Goal: Transaction & Acquisition: Purchase product/service

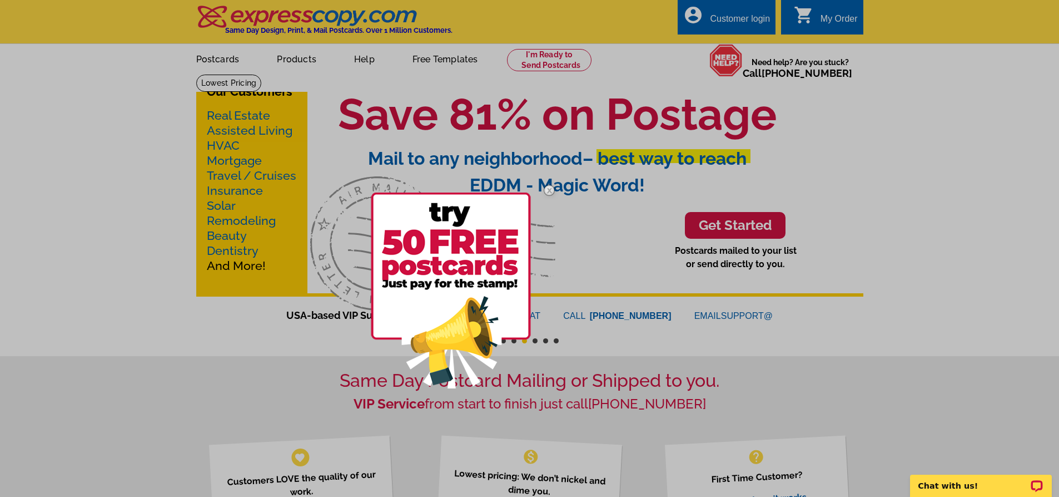
click at [547, 187] on img at bounding box center [549, 190] width 32 height 32
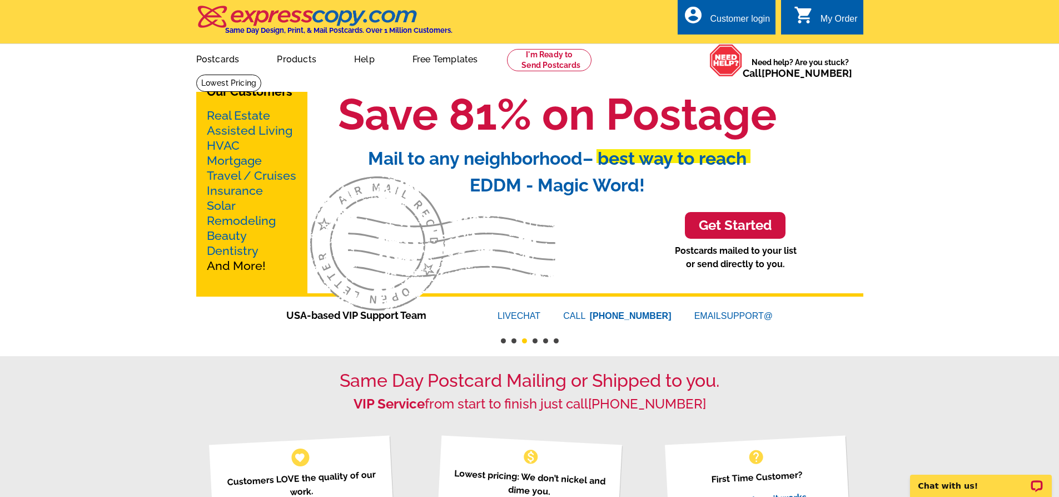
click at [240, 116] on link "Real Estate" at bounding box center [238, 115] width 63 height 14
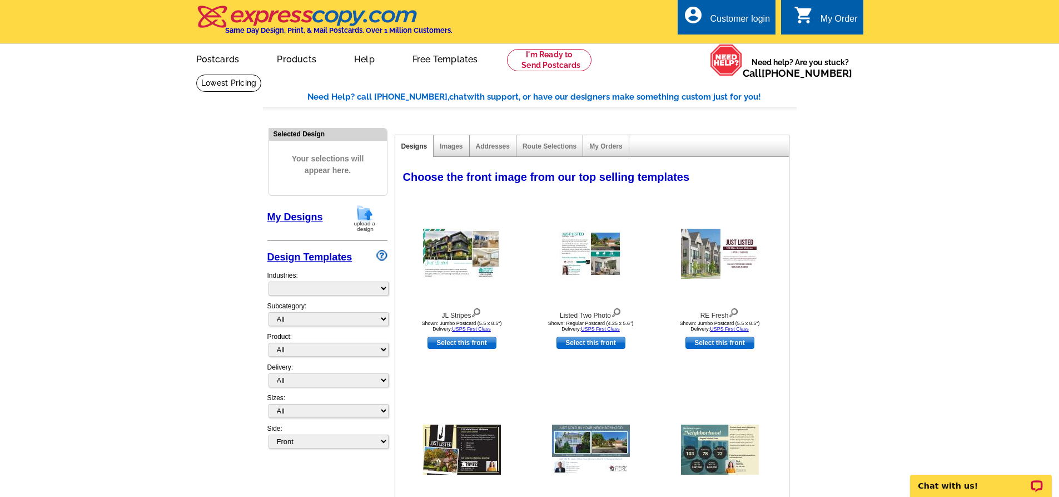
select select "785"
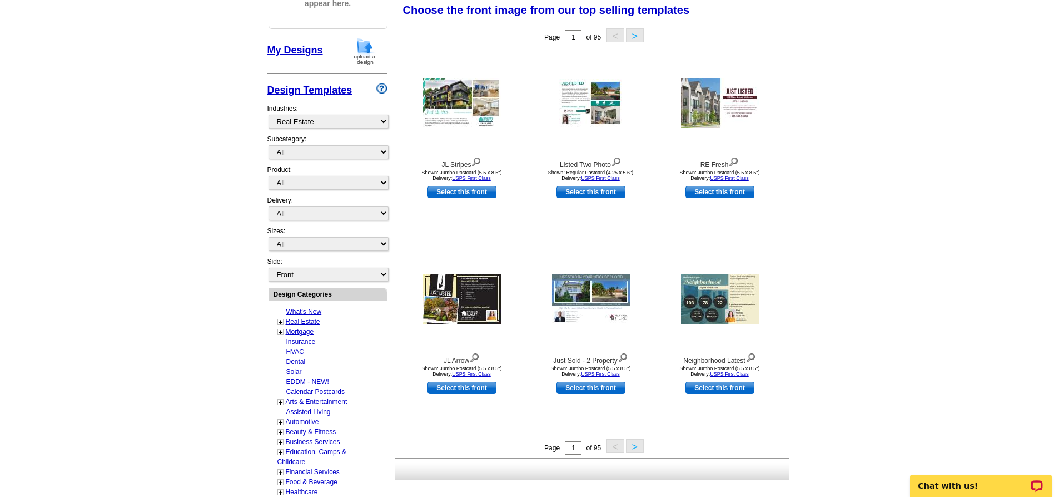
scroll to position [222, 0]
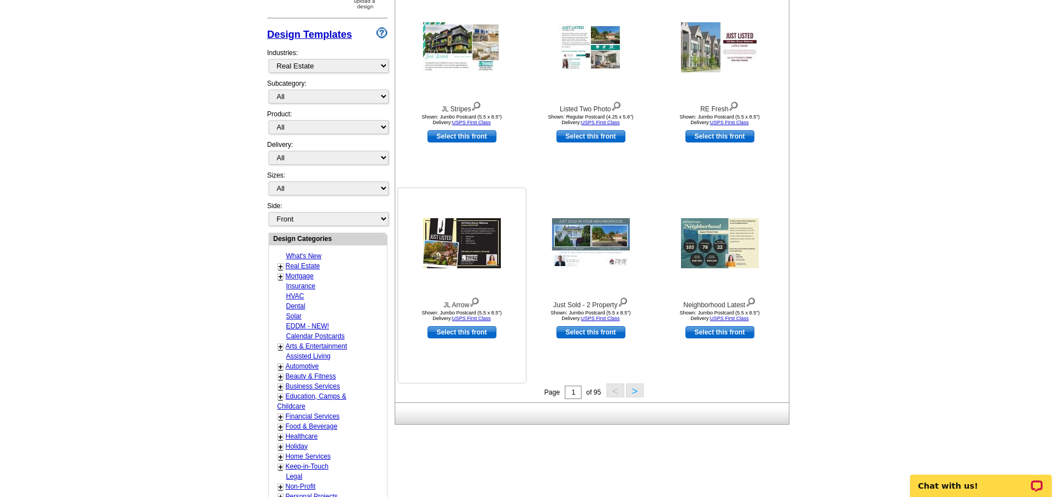
click at [469, 244] on img at bounding box center [462, 243] width 78 height 50
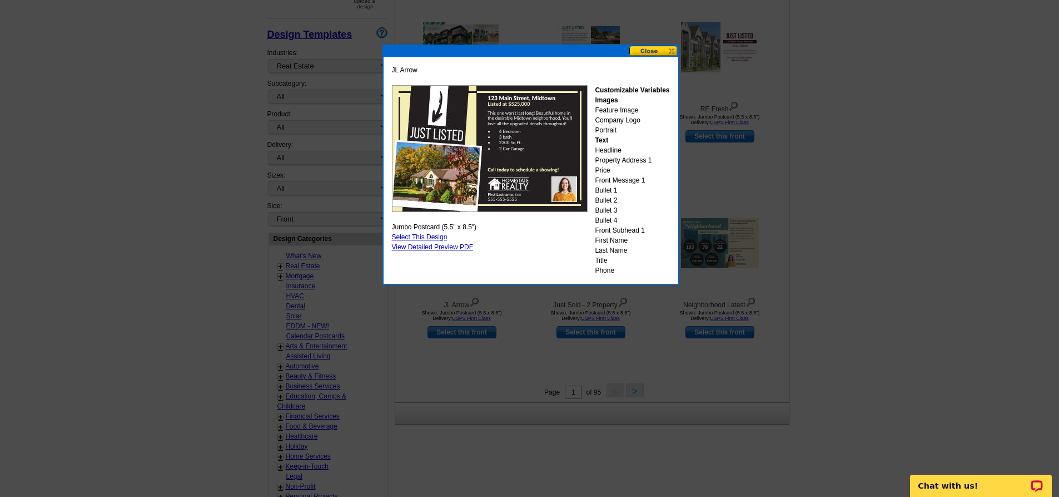
click at [670, 51] on button at bounding box center [653, 51] width 49 height 11
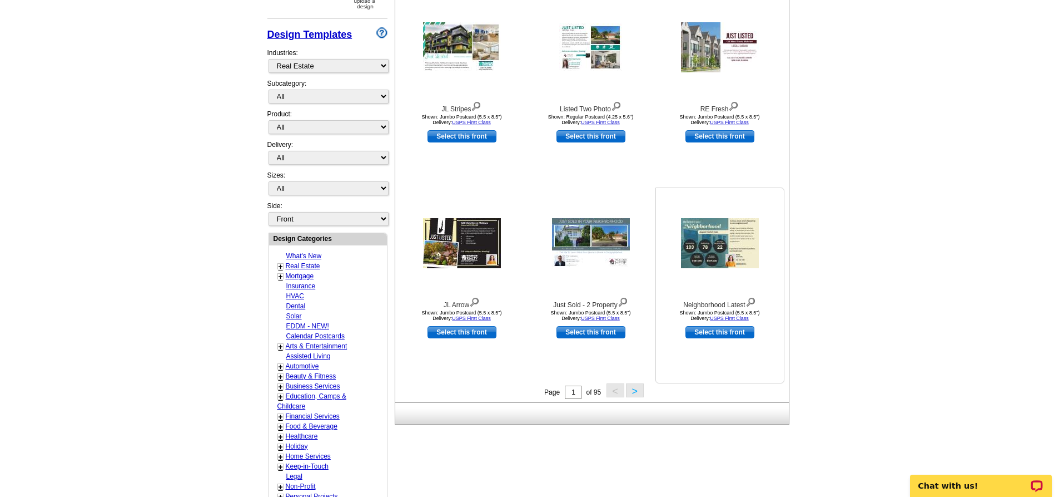
click at [707, 242] on img at bounding box center [720, 243] width 78 height 50
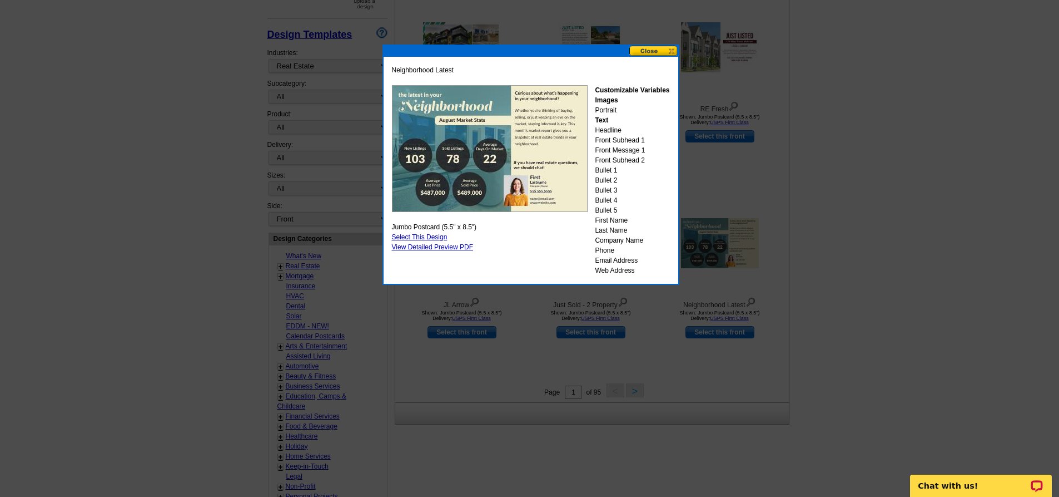
click at [671, 52] on button at bounding box center [653, 51] width 49 height 11
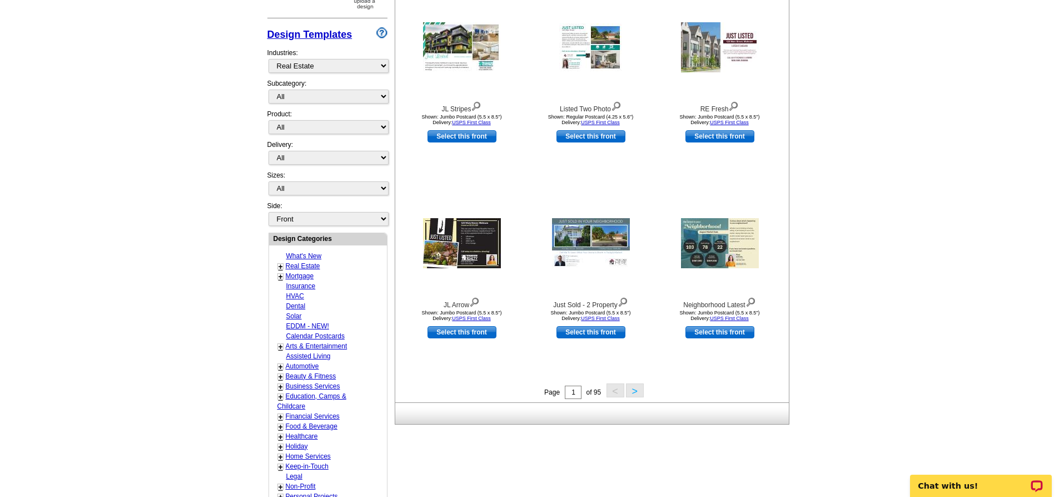
click at [632, 393] on button ">" at bounding box center [635, 390] width 18 height 14
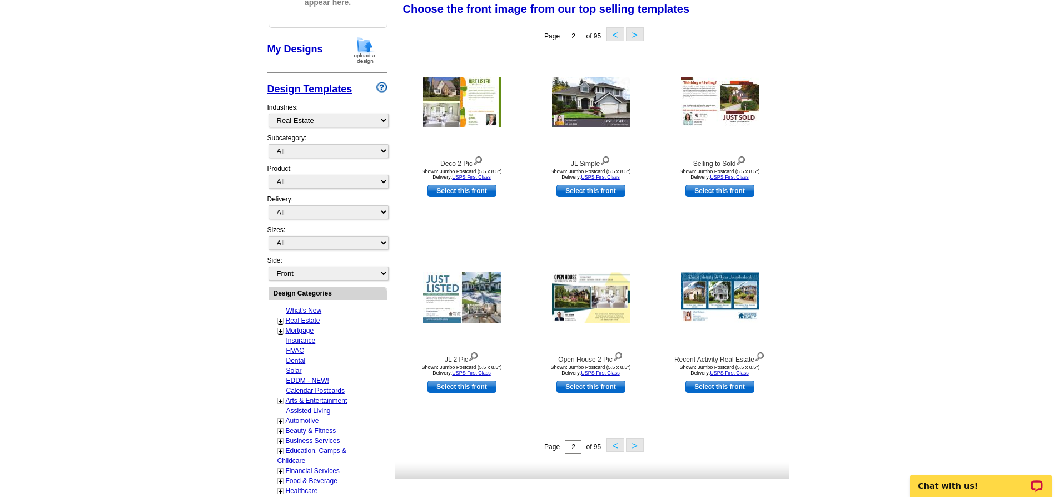
scroll to position [165, 0]
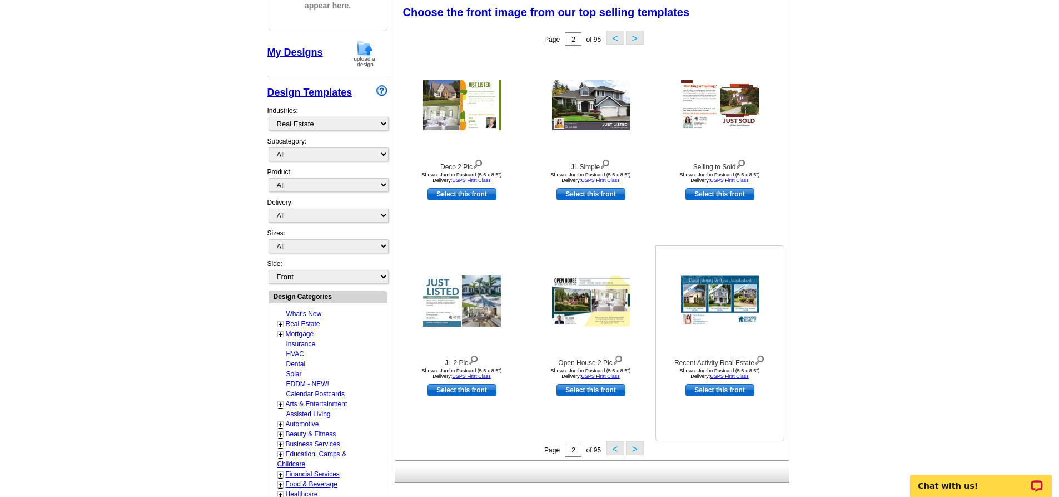
click at [726, 290] on img at bounding box center [720, 301] width 78 height 51
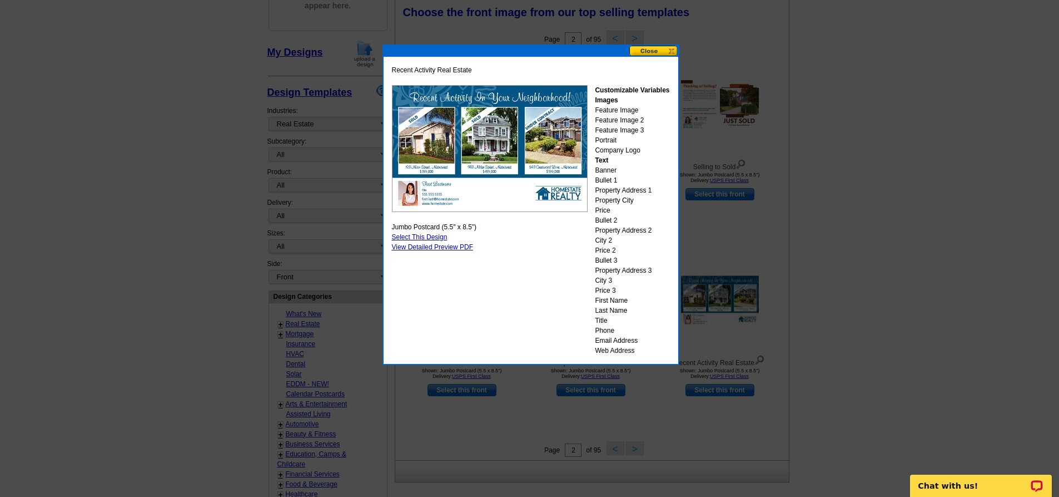
click at [650, 47] on button at bounding box center [653, 51] width 49 height 11
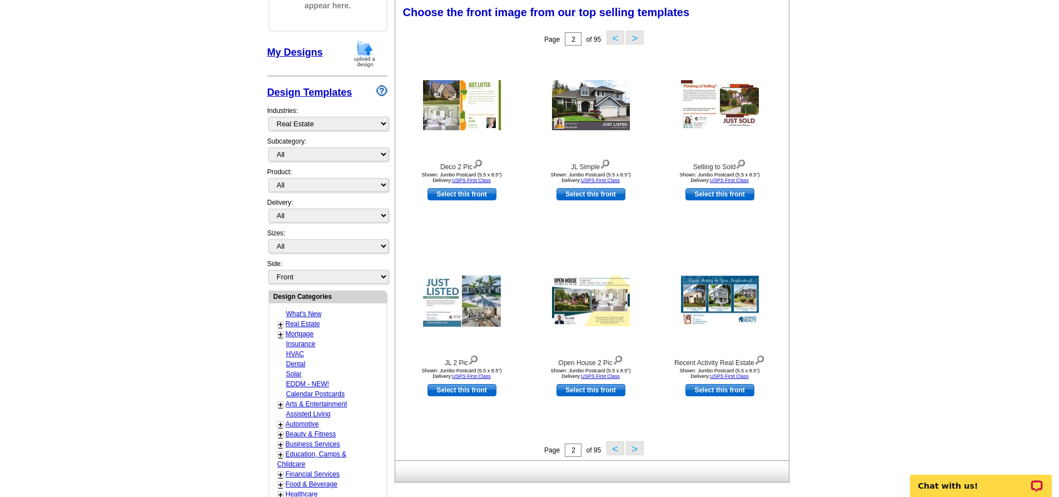
scroll to position [276, 0]
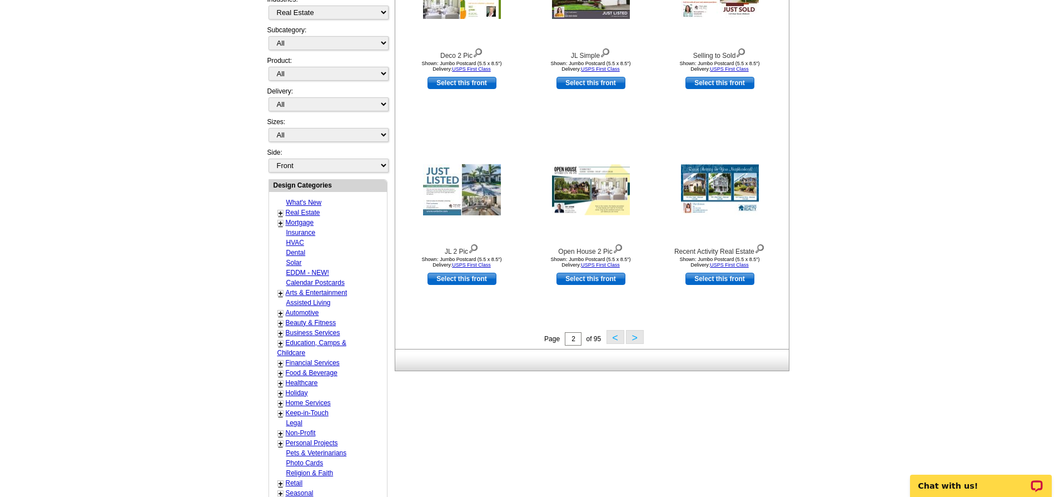
click at [635, 339] on button ">" at bounding box center [635, 337] width 18 height 14
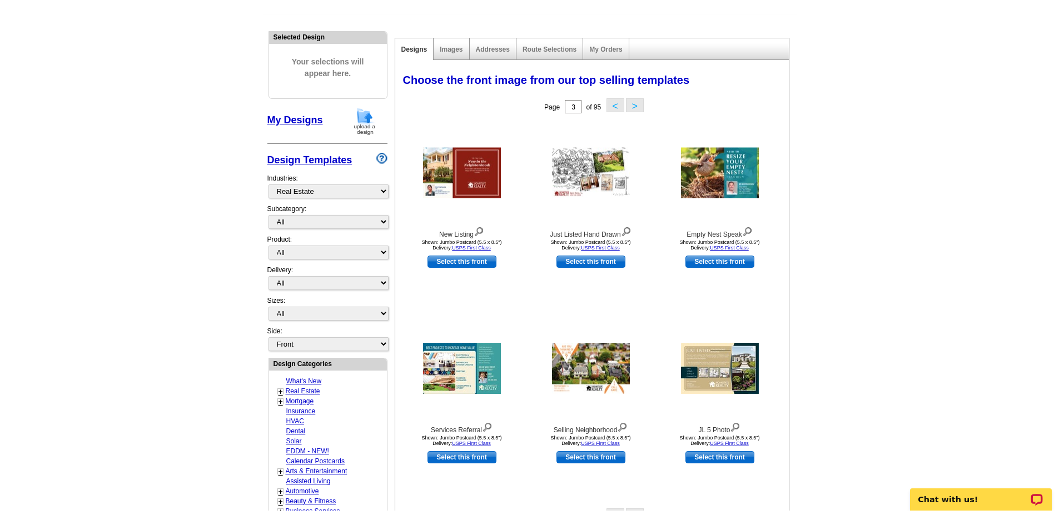
scroll to position [167, 0]
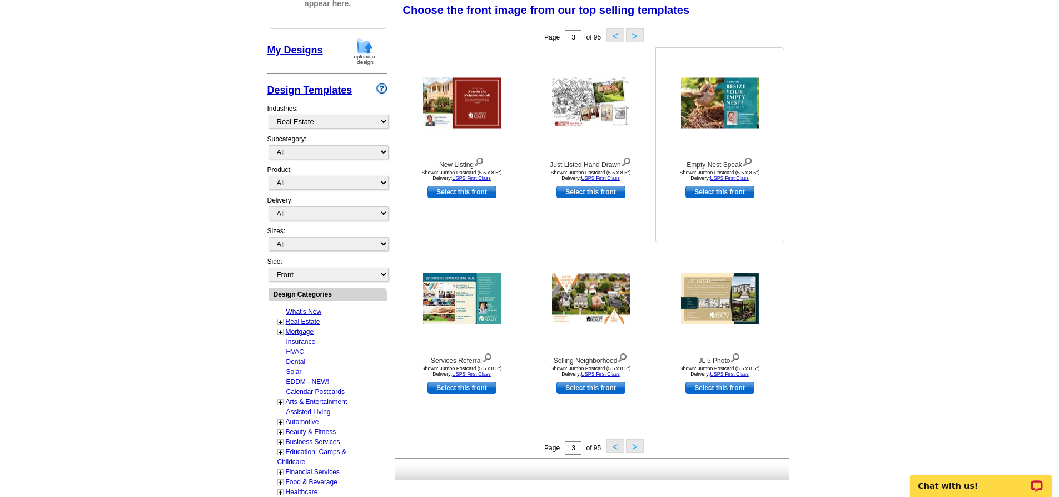
click at [708, 95] on img at bounding box center [720, 103] width 78 height 51
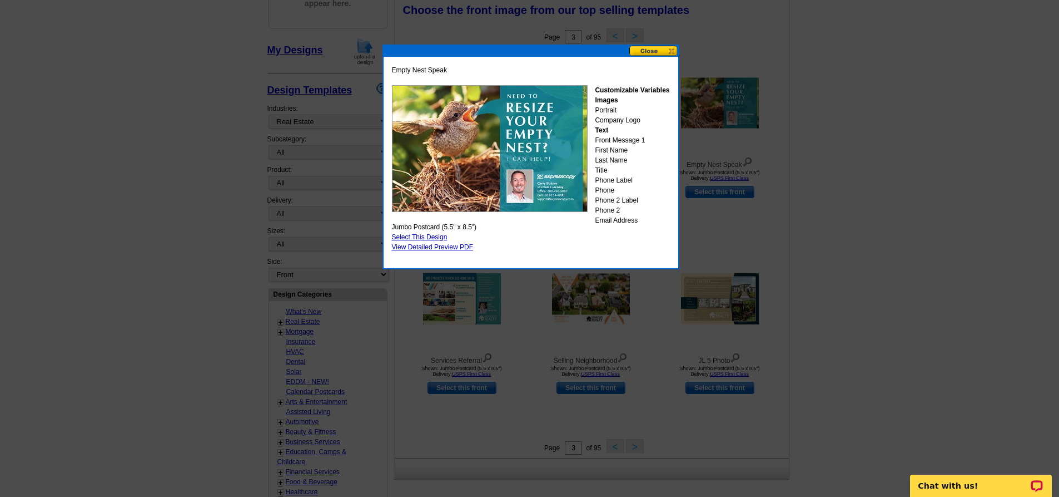
click at [658, 48] on button at bounding box center [653, 51] width 49 height 11
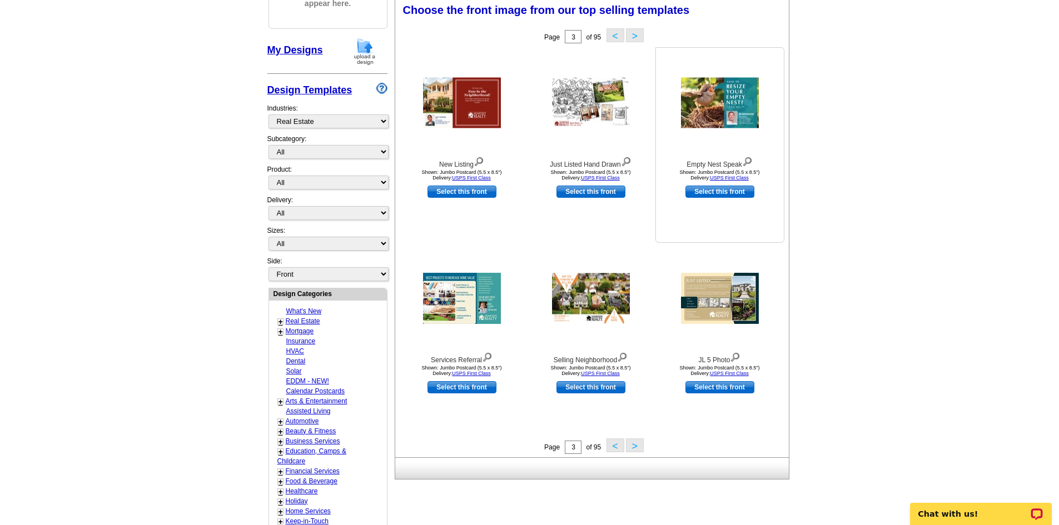
click at [714, 101] on img at bounding box center [720, 103] width 78 height 51
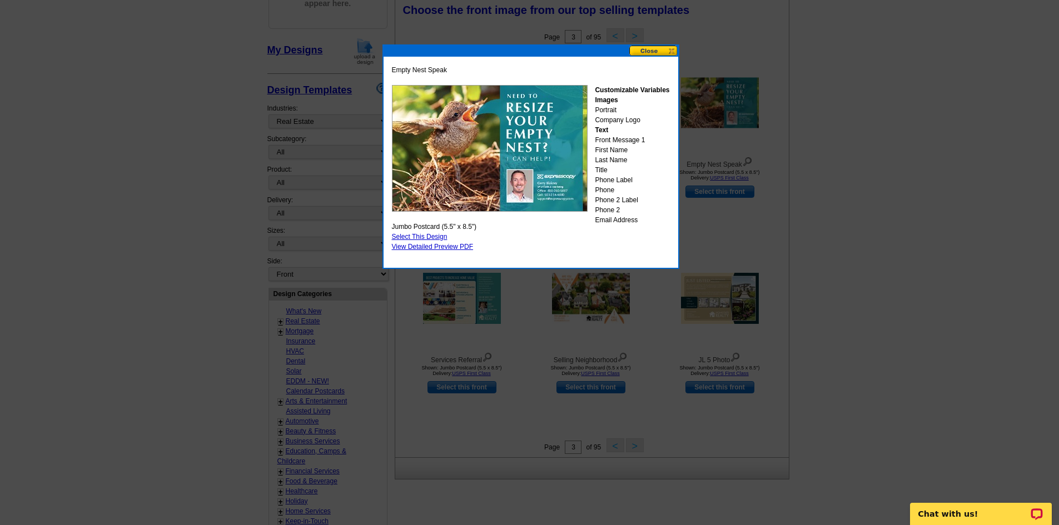
click at [420, 237] on link "Select This Design" at bounding box center [420, 237] width 56 height 8
select select "2"
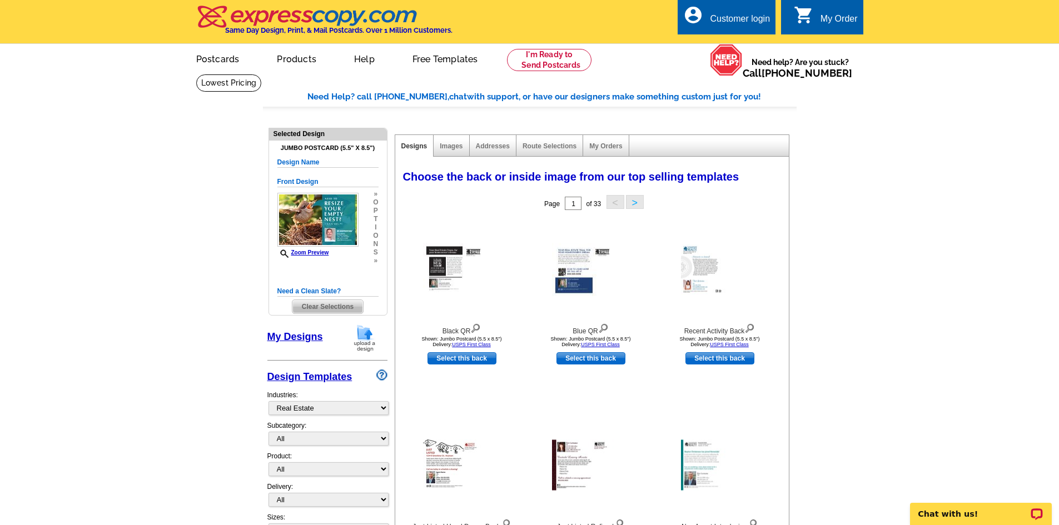
scroll to position [56, 0]
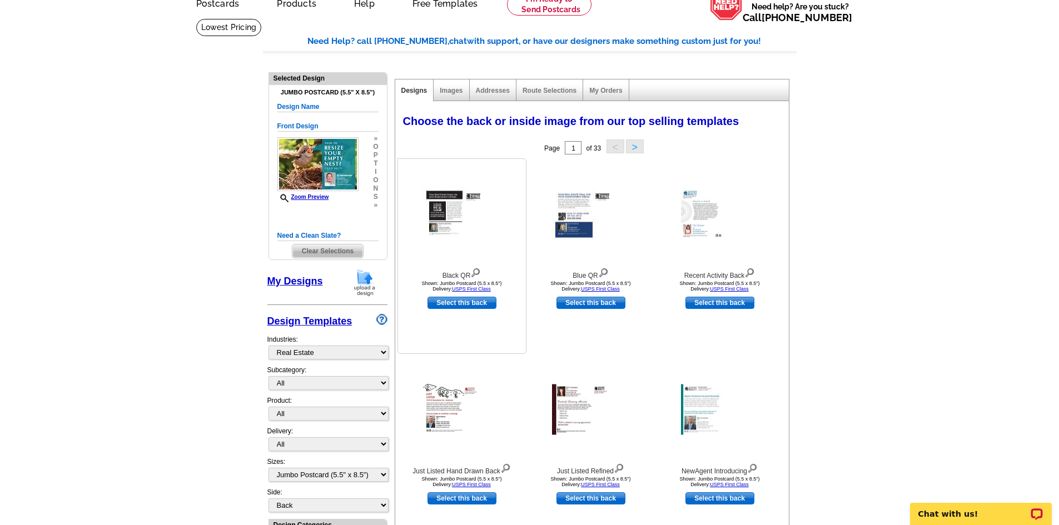
click at [454, 303] on link "Select this back" at bounding box center [462, 303] width 69 height 12
select select "front"
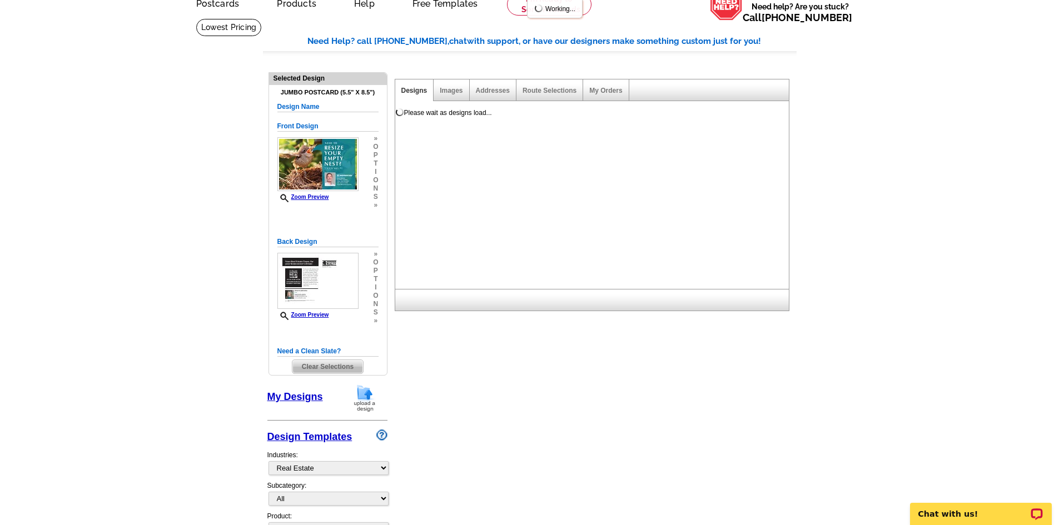
scroll to position [0, 0]
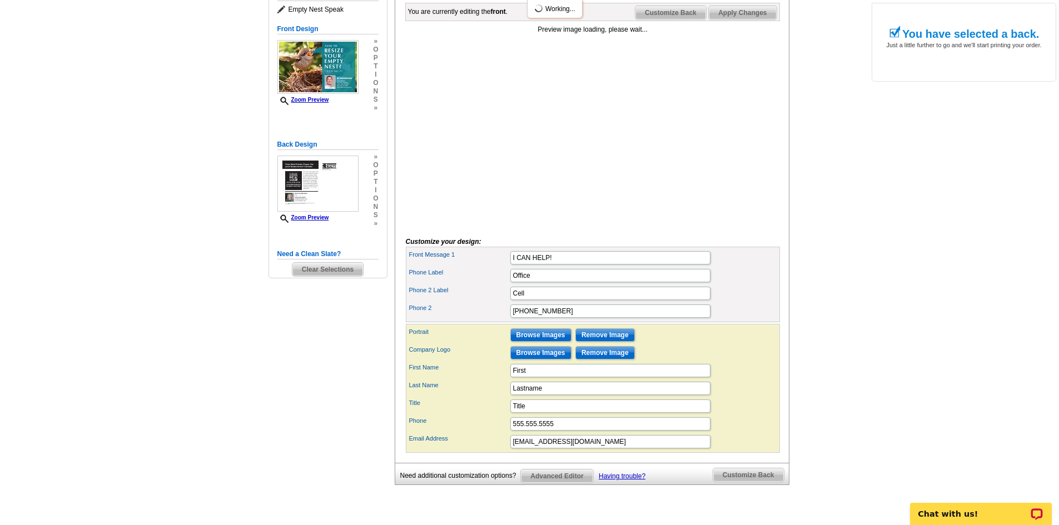
scroll to position [222, 0]
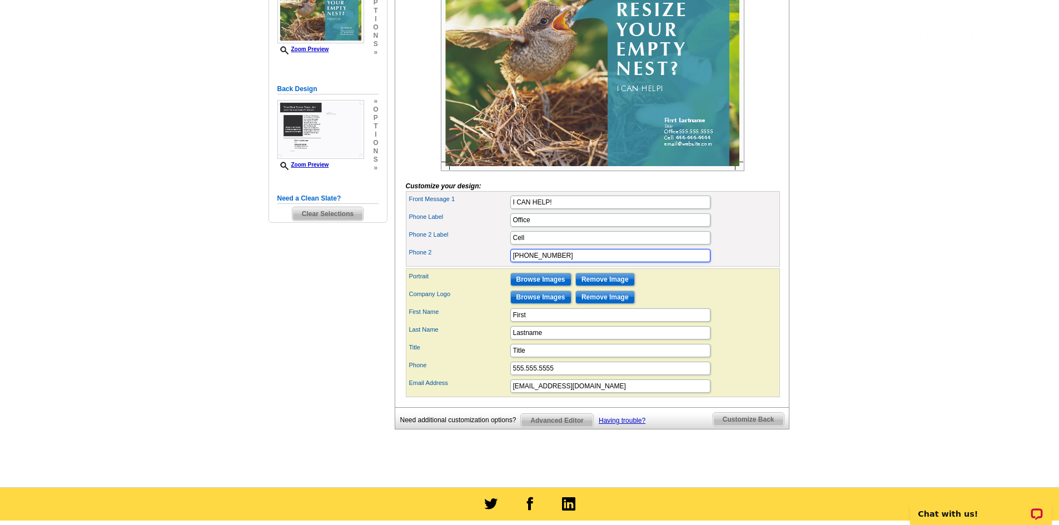
drag, startPoint x: 528, startPoint y: 272, endPoint x: 457, endPoint y: 272, distance: 70.6
click at [457, 265] on div "Phone 2 444-444-4444" at bounding box center [593, 256] width 370 height 18
type input "123-456-7890"
click at [707, 286] on form "Customize your design: Front Message 1 I CAN HELP! Phone Label Office Phone 2 L…" at bounding box center [593, 183] width 374 height 429
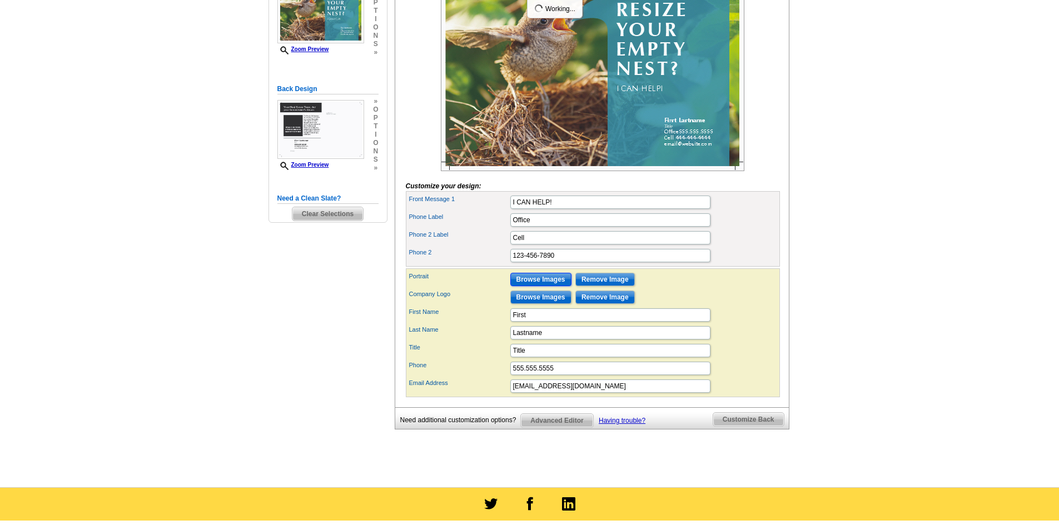
click at [533, 286] on input "Browse Images" at bounding box center [540, 279] width 61 height 13
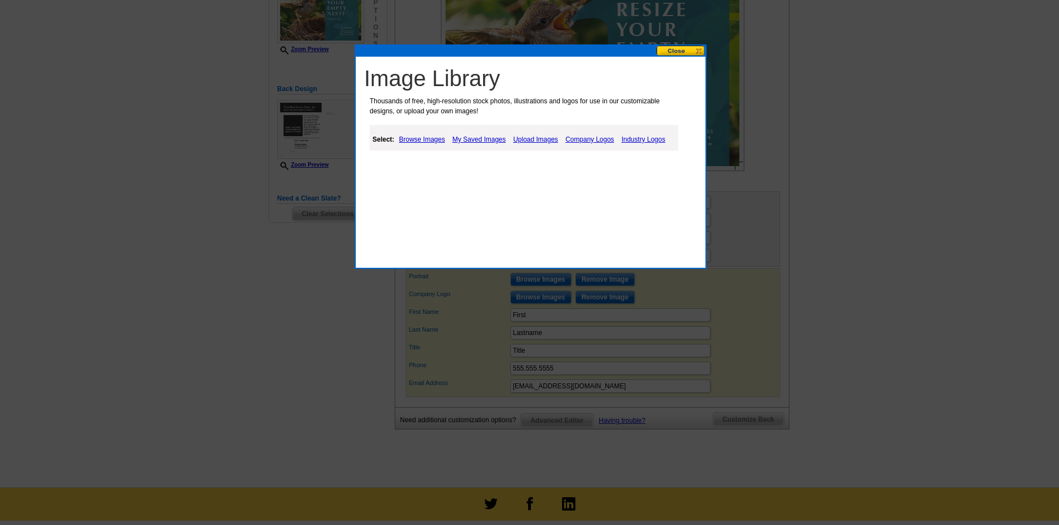
click at [546, 136] on link "Upload Images" at bounding box center [535, 139] width 51 height 13
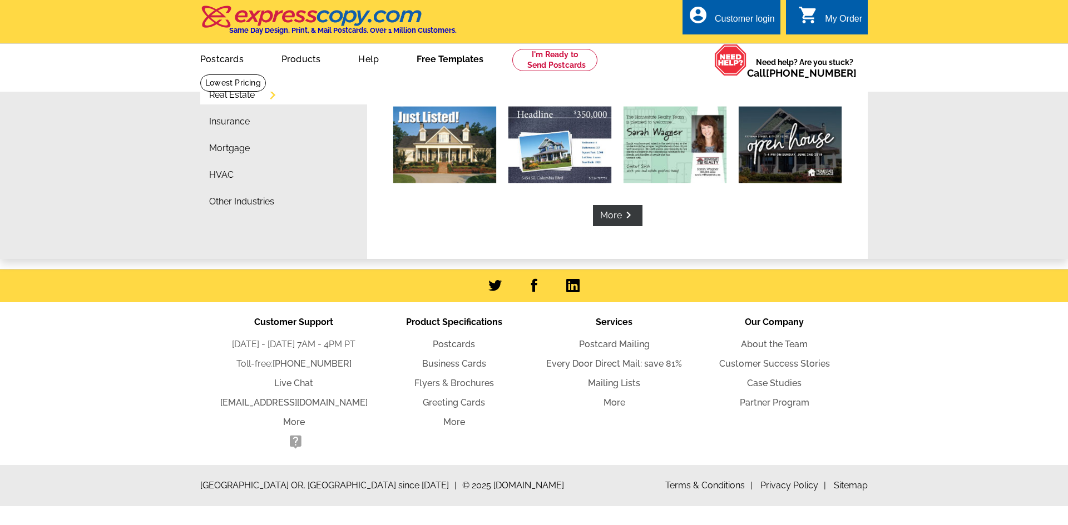
click at [936, 165] on div "Real Estate Insurance Mortgage HVAC Other Industries More keyboard_arrow_right …" at bounding box center [534, 165] width 1068 height 185
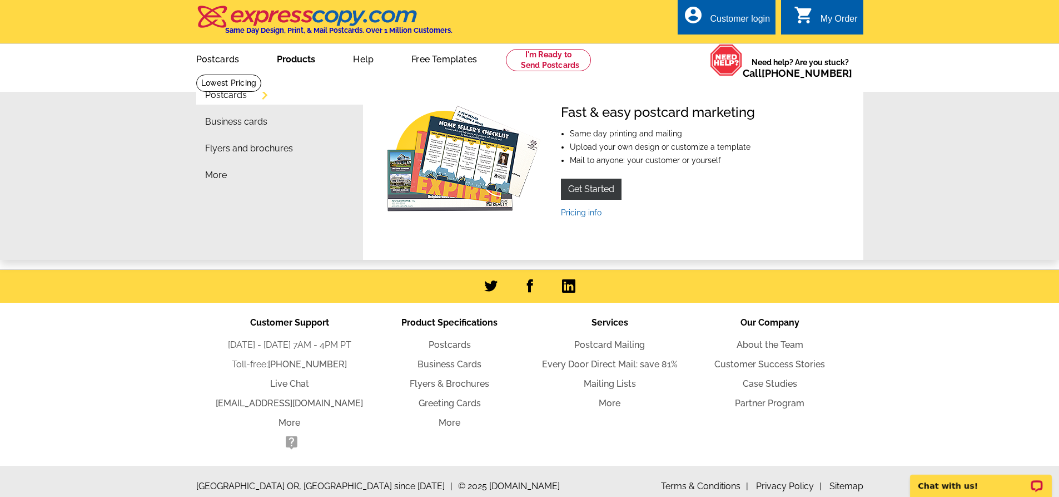
click at [216, 95] on link "Postcards" at bounding box center [226, 95] width 42 height 9
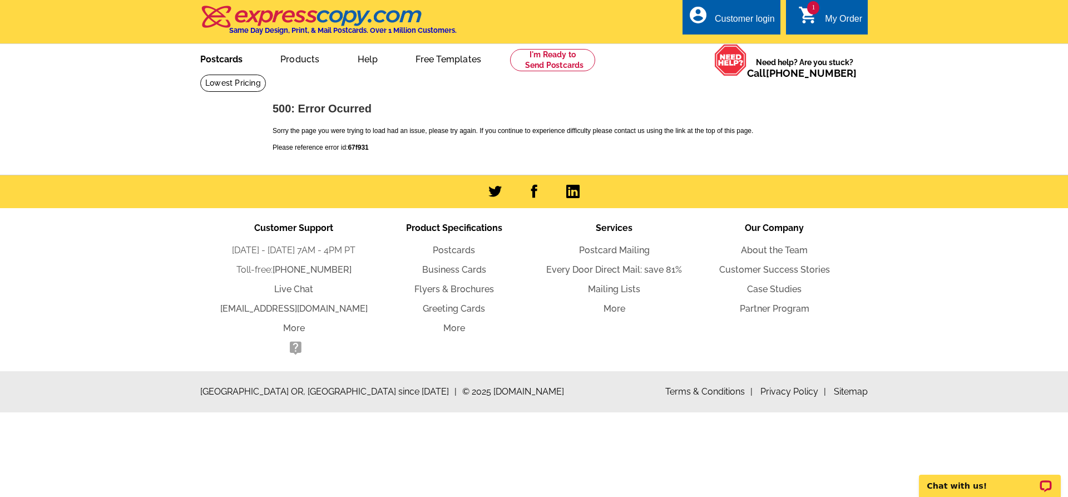
click at [221, 58] on link "Postcards" at bounding box center [221, 58] width 78 height 26
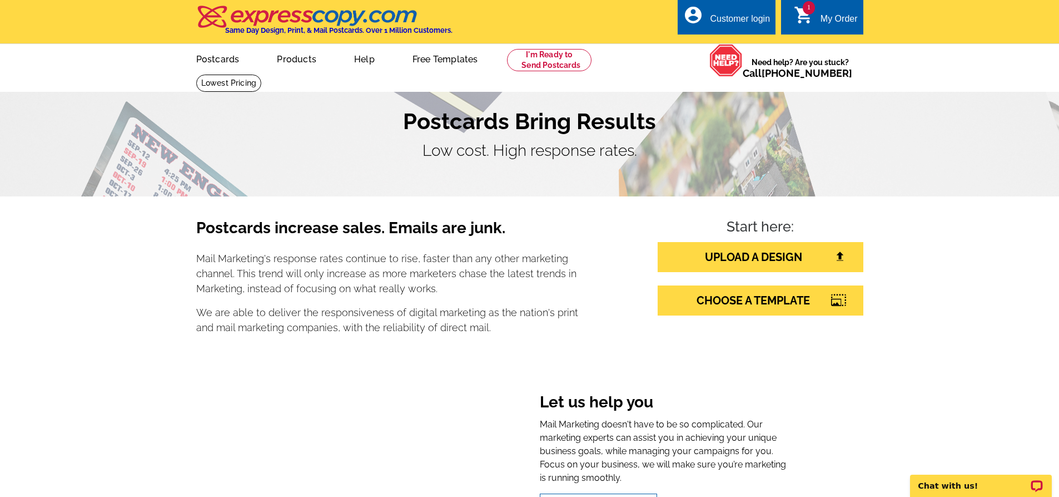
click at [830, 16] on div "My Order" at bounding box center [839, 22] width 37 height 16
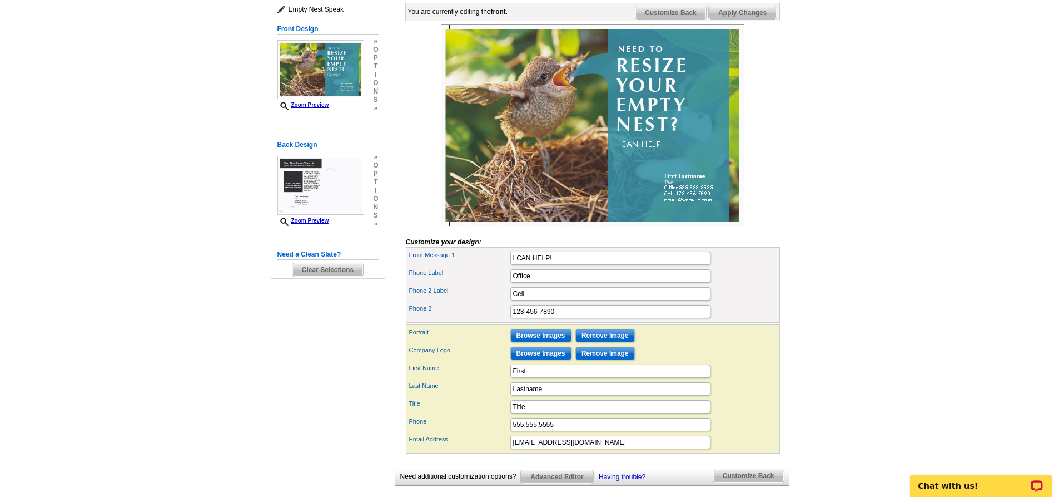
scroll to position [111, 0]
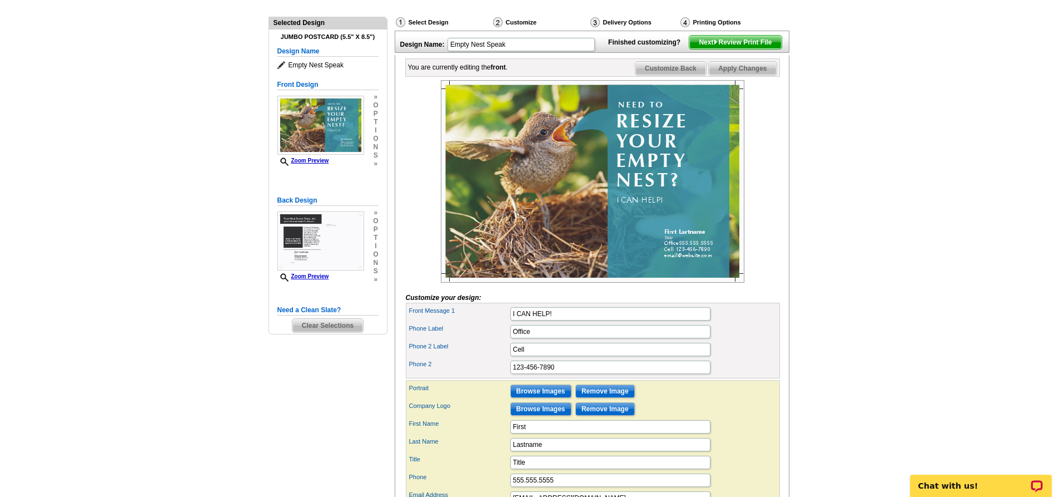
drag, startPoint x: 737, startPoint y: 63, endPoint x: 624, endPoint y: 37, distance: 116.4
click at [737, 49] on span "Next Review Print File" at bounding box center [736, 42] width 92 height 13
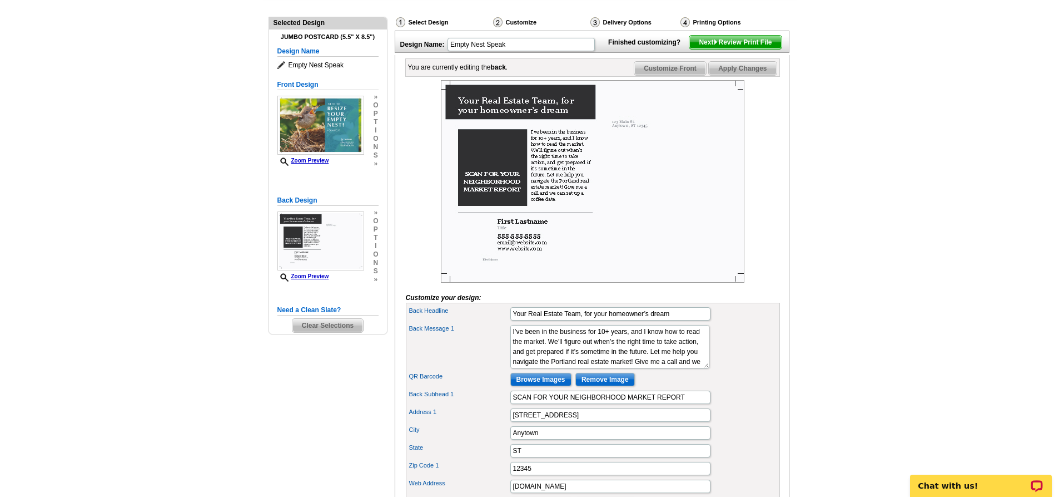
click at [742, 49] on span "Next Review Print File" at bounding box center [736, 42] width 92 height 13
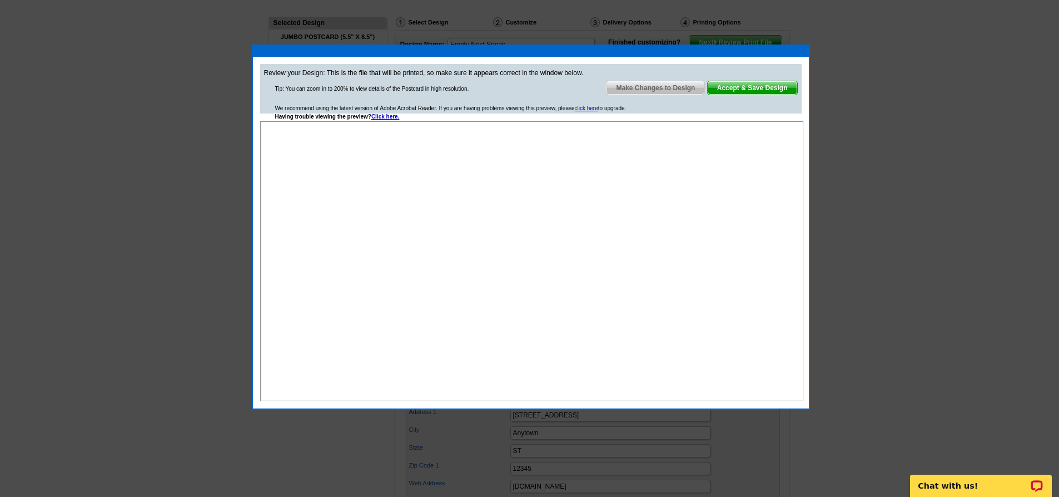
click at [753, 86] on span "Accept & Save Design" at bounding box center [753, 87] width 90 height 13
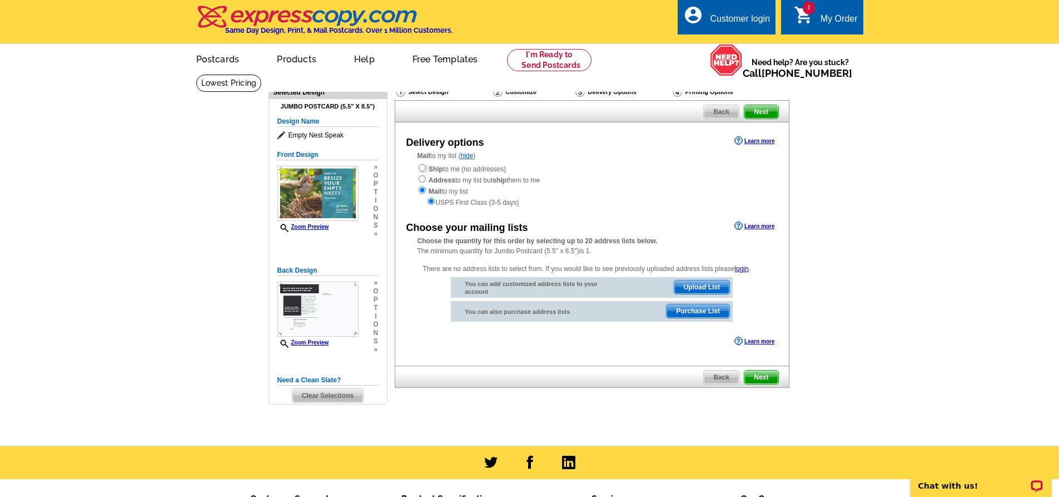
click at [420, 170] on input "radio" at bounding box center [422, 167] width 7 height 7
radio input "true"
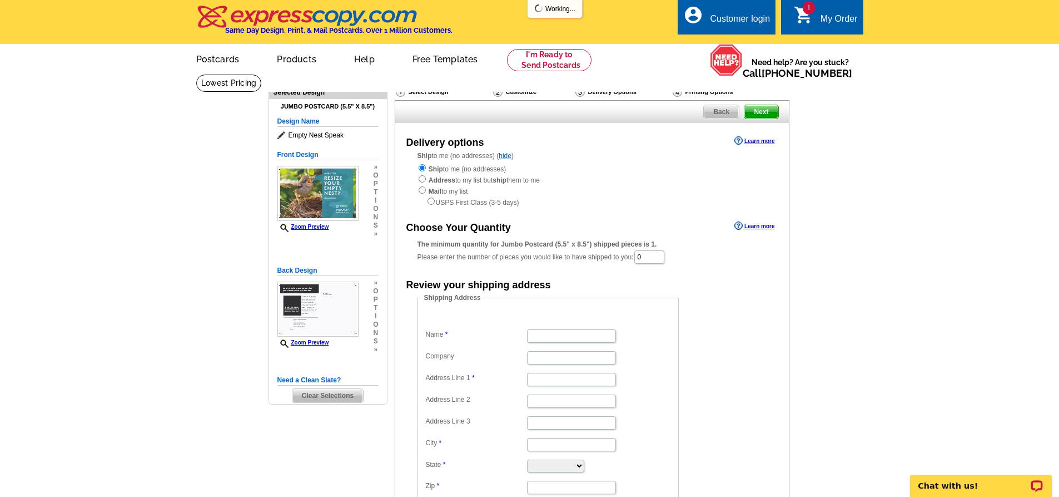
scroll to position [111, 0]
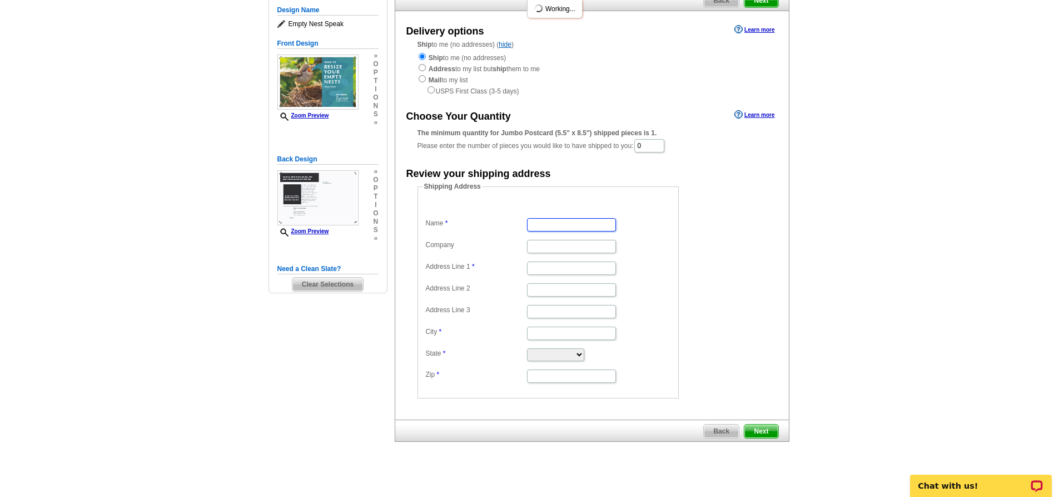
click at [561, 229] on input "Name" at bounding box center [571, 224] width 89 height 13
type input "Joseph & Donna Baratta"
type input "Joseph Baratta & Company Realty"
type input "15 Campbell Ave"
type input "Suite 112"
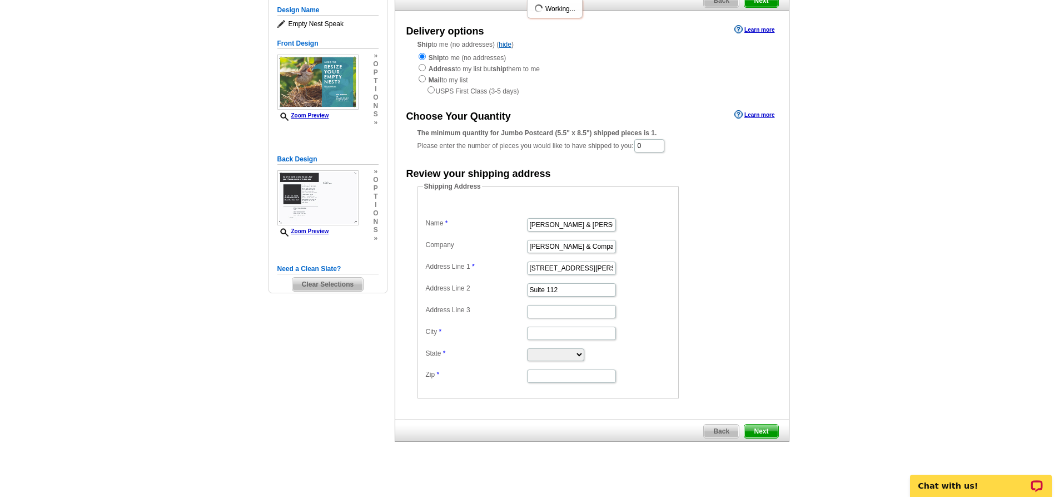
type input "Suffern"
select select "NY"
type input "10901"
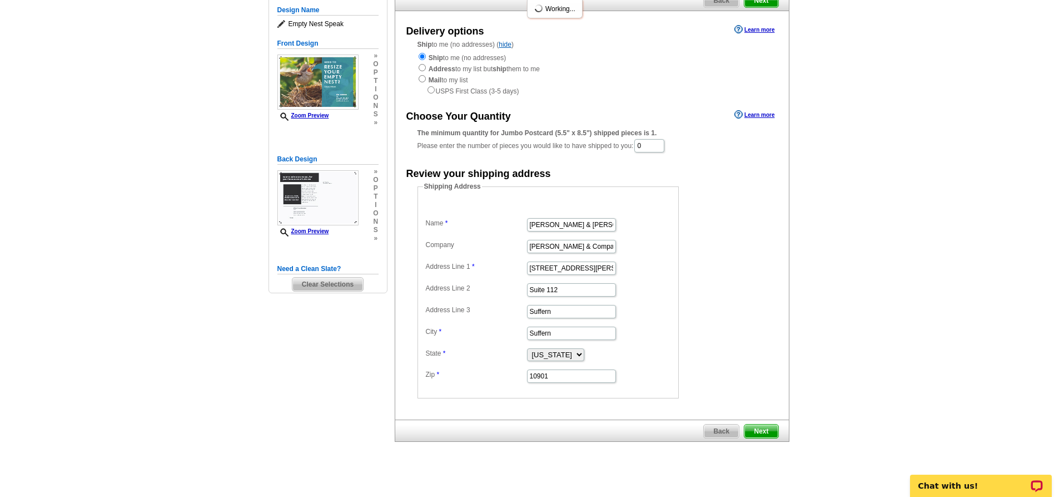
drag, startPoint x: 755, startPoint y: 428, endPoint x: 760, endPoint y: 423, distance: 6.7
click at [755, 428] on span "Next" at bounding box center [761, 430] width 33 height 13
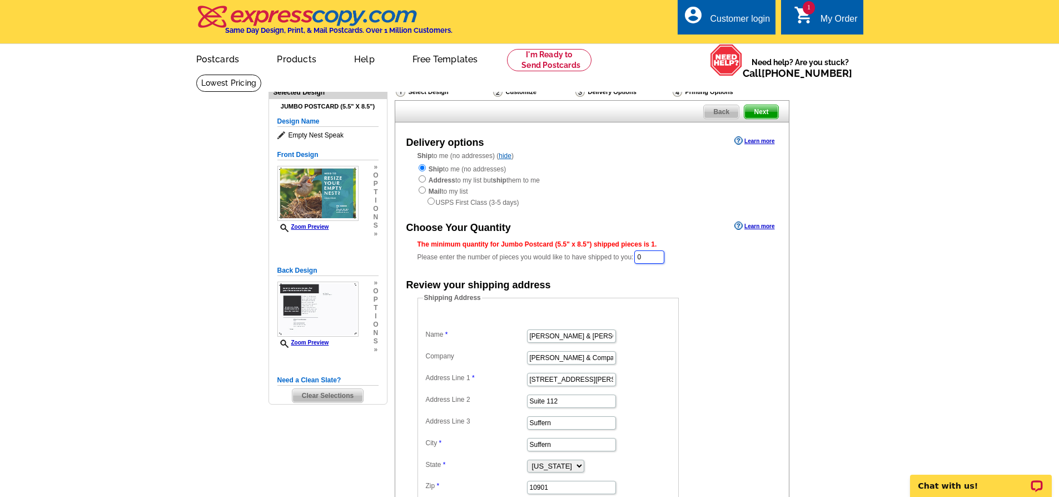
click at [660, 255] on input "0" at bounding box center [649, 256] width 30 height 13
type input "100"
click at [737, 301] on form "Shipping Address Name Joseph & Donna Baratta Company Joseph Baratta & Company R…" at bounding box center [592, 402] width 349 height 217
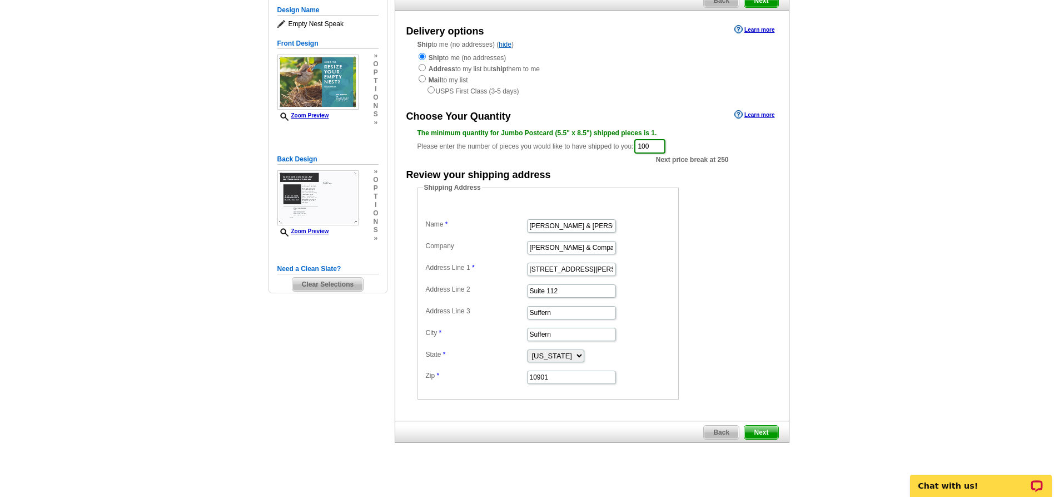
scroll to position [222, 0]
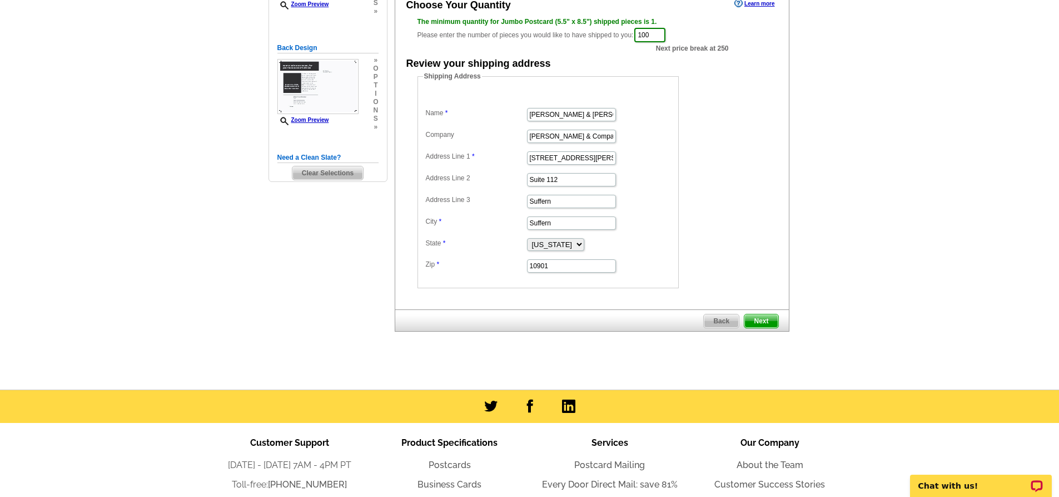
click at [755, 319] on span "Next" at bounding box center [761, 320] width 33 height 13
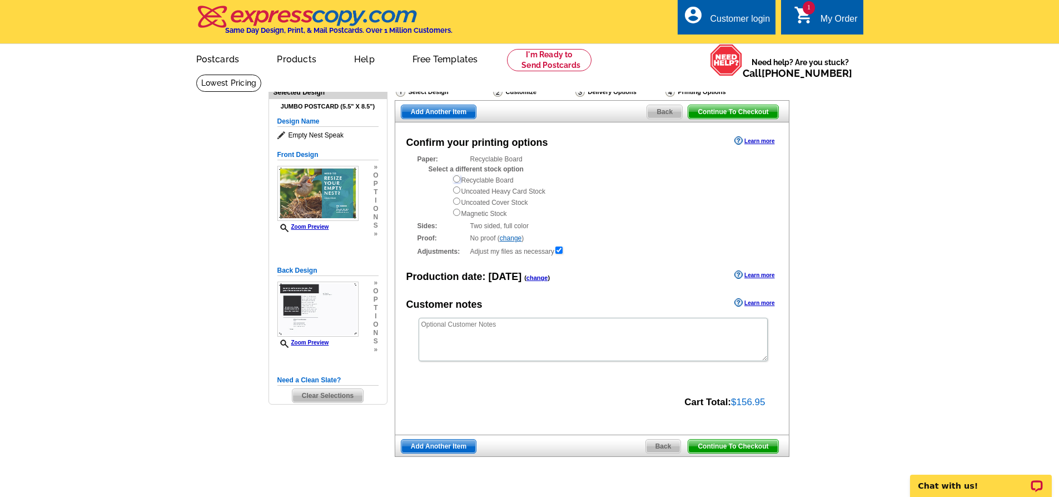
click at [456, 180] on input "radio" at bounding box center [456, 178] width 7 height 7
radio input "true"
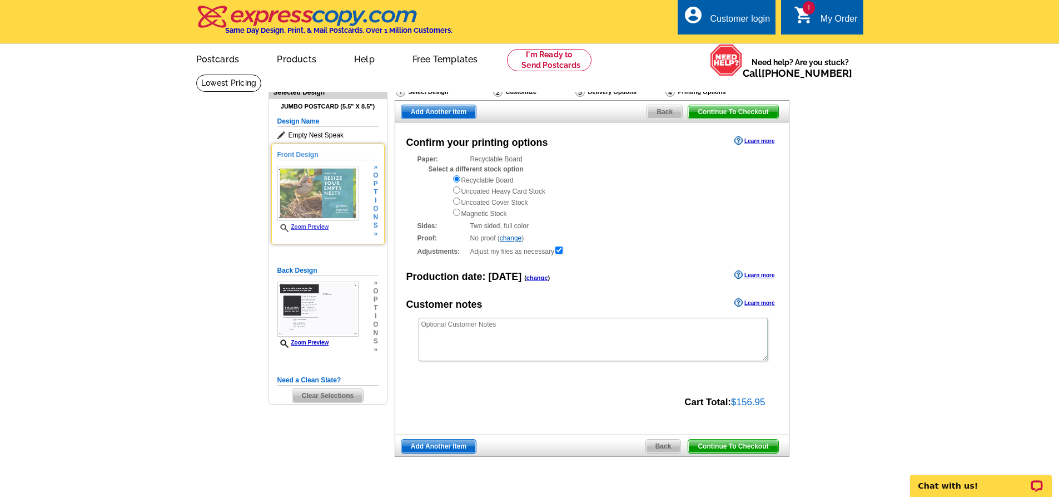
click at [303, 182] on img at bounding box center [317, 193] width 81 height 55
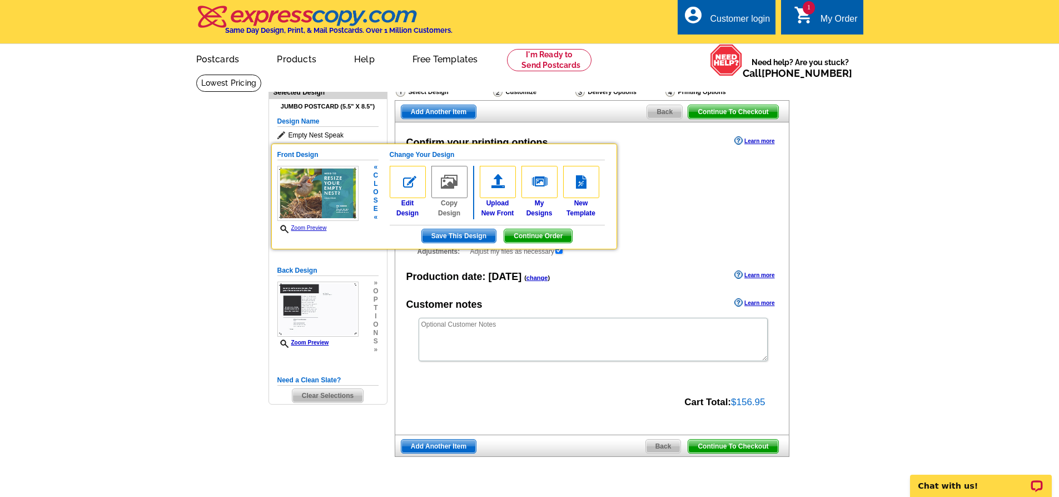
click at [299, 229] on link "Zoom Preview" at bounding box center [301, 228] width 49 height 6
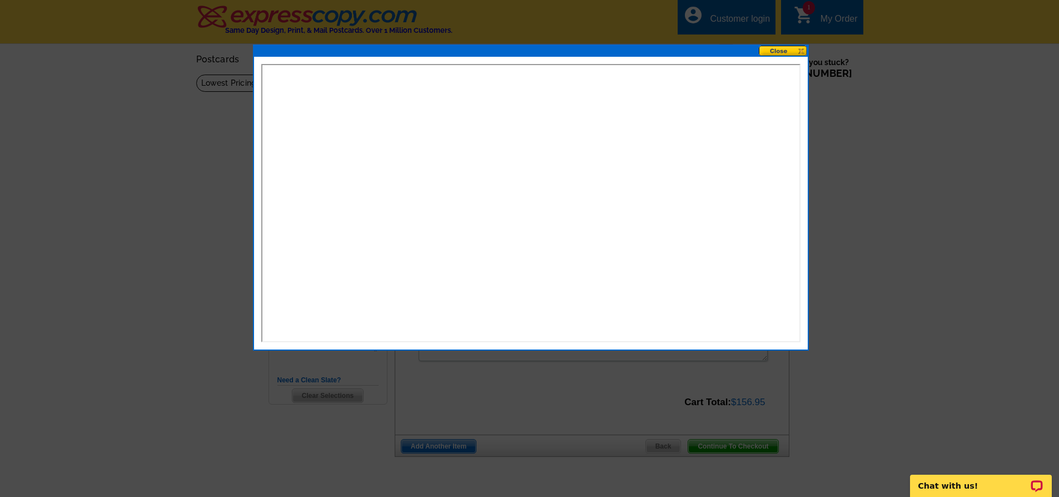
click at [792, 51] on button at bounding box center [783, 51] width 49 height 11
